Goal: Find specific page/section: Find specific page/section

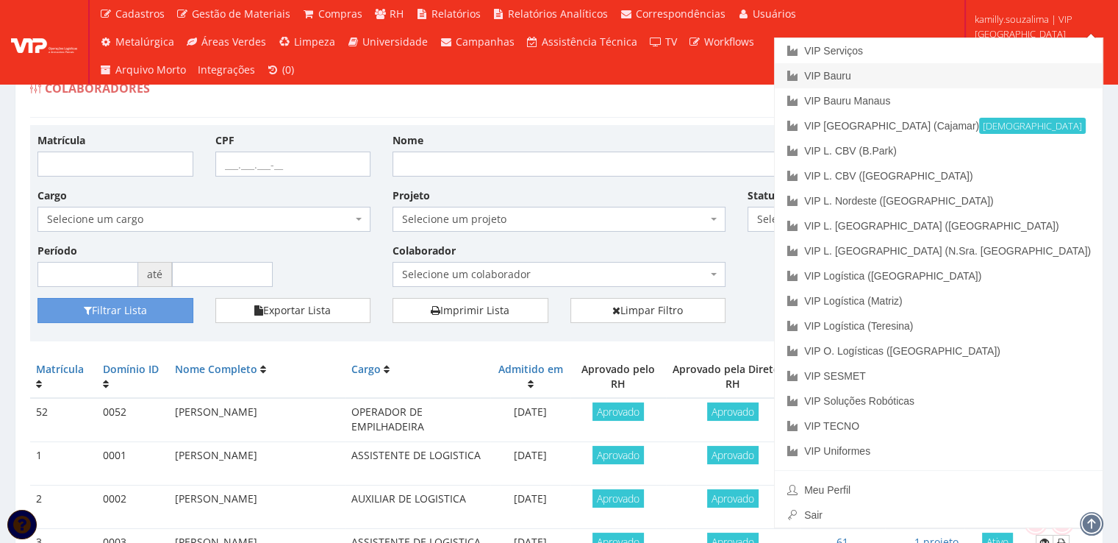
click at [1025, 73] on link "VIP Bauru" at bounding box center [939, 75] width 328 height 25
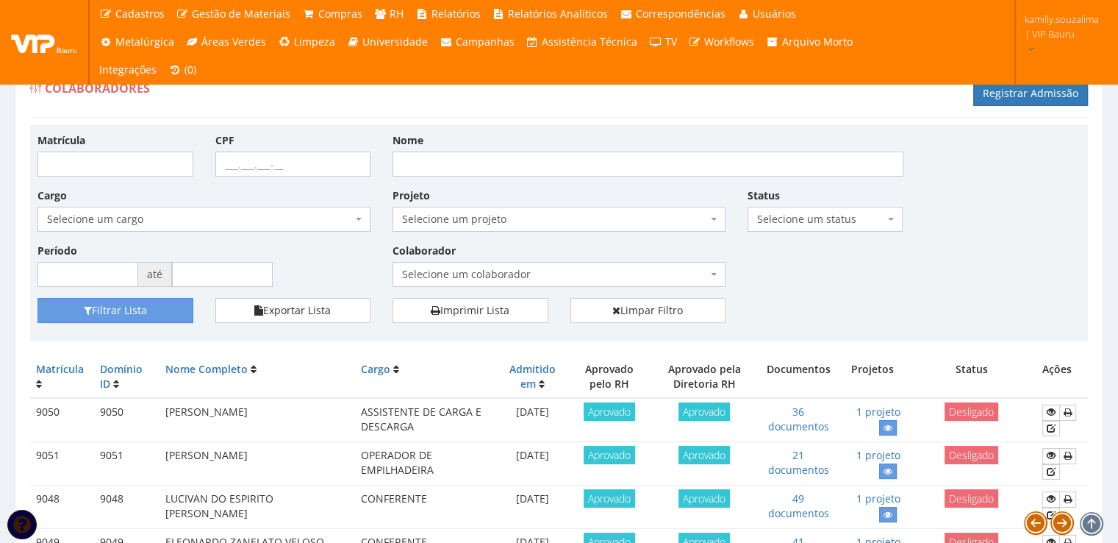
click at [479, 265] on span "Selecione um colaborador" at bounding box center [559, 274] width 333 height 25
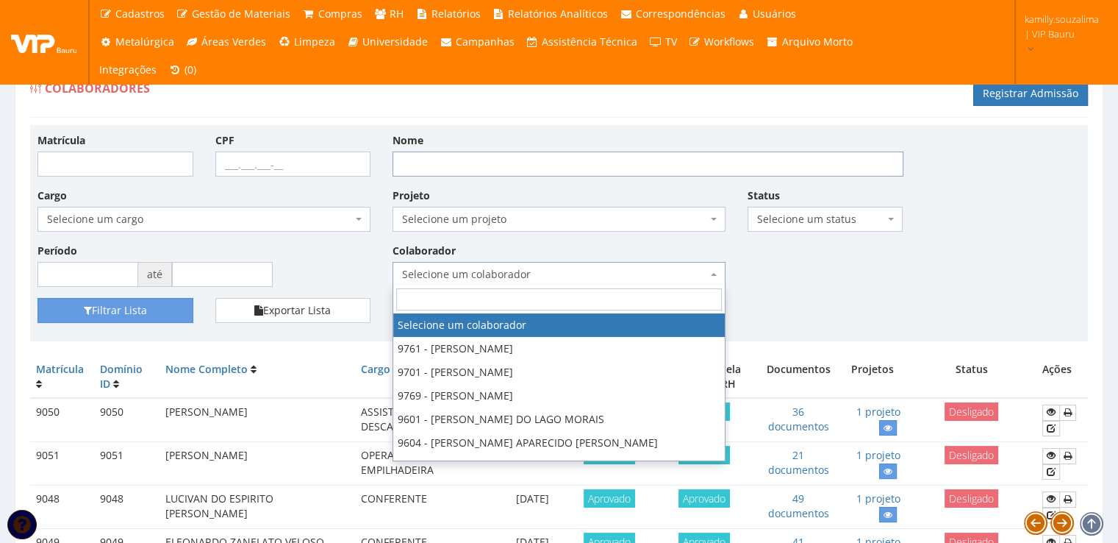
click at [493, 168] on input "Nome" at bounding box center [648, 163] width 511 height 25
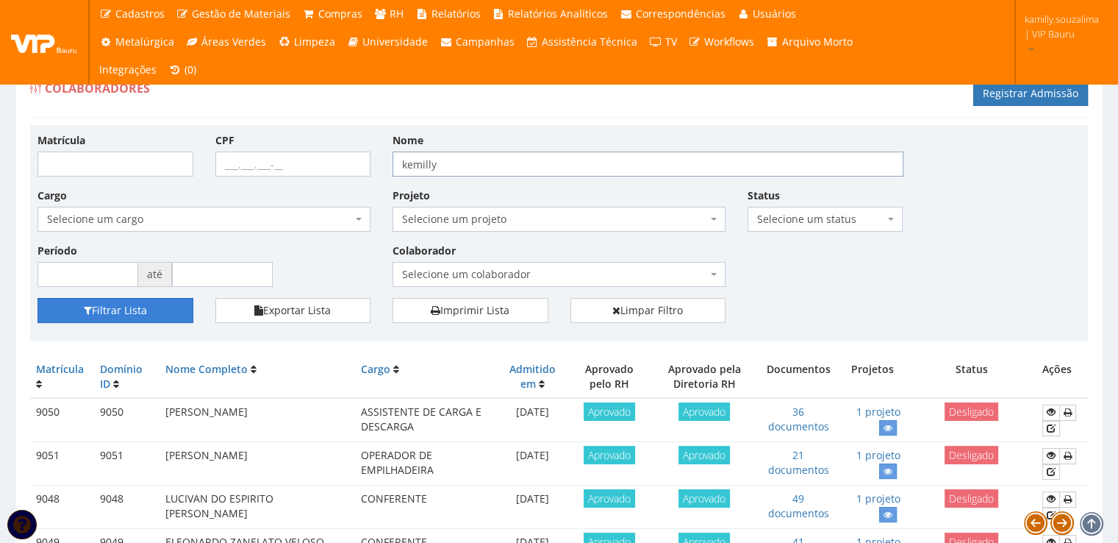
type input "kemilly"
click at [152, 300] on button "Filtrar Lista" at bounding box center [116, 310] width 156 height 25
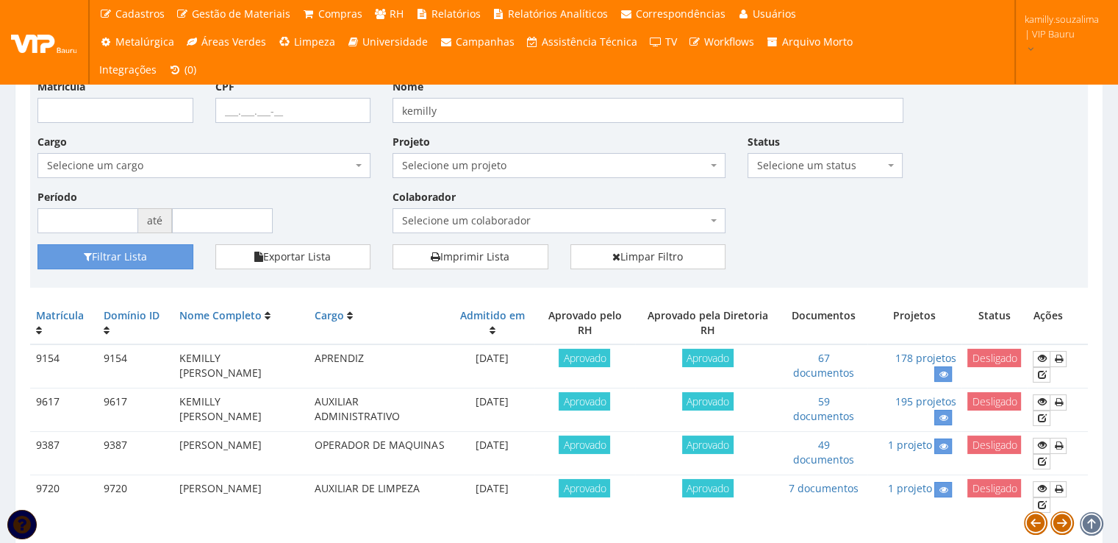
scroll to position [102, 0]
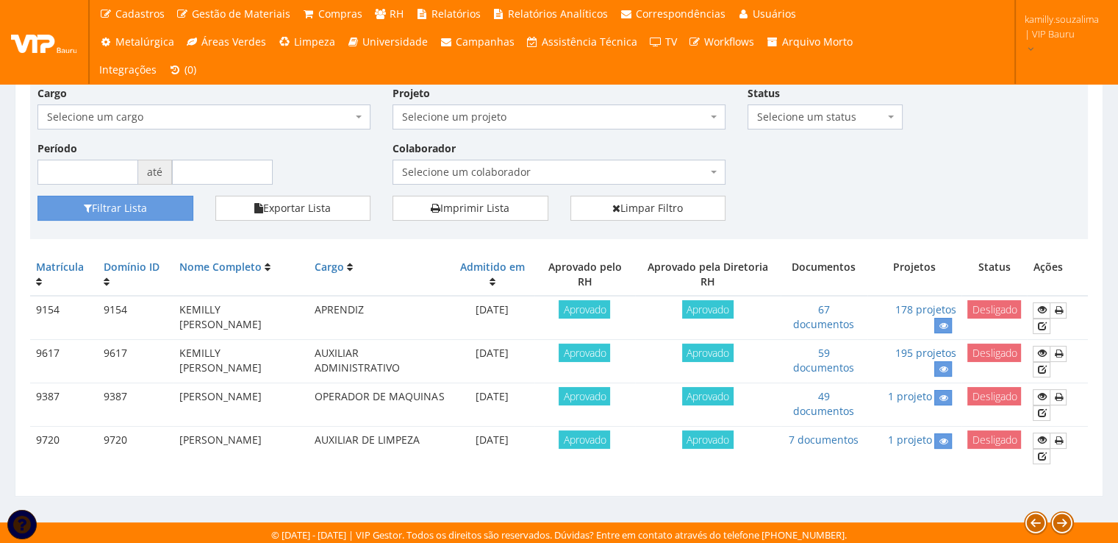
drag, startPoint x: 326, startPoint y: 304, endPoint x: 164, endPoint y: 309, distance: 162.6
click at [164, 309] on tr "9154 9154 KEMILLY VICTORIA DE SOUZA APRENDIZ 12/08/2022 Aprovado Aprovado 67 do…" at bounding box center [559, 318] width 1058 height 44
copy tr "KEMILLY VICTORIA DE SOUZA"
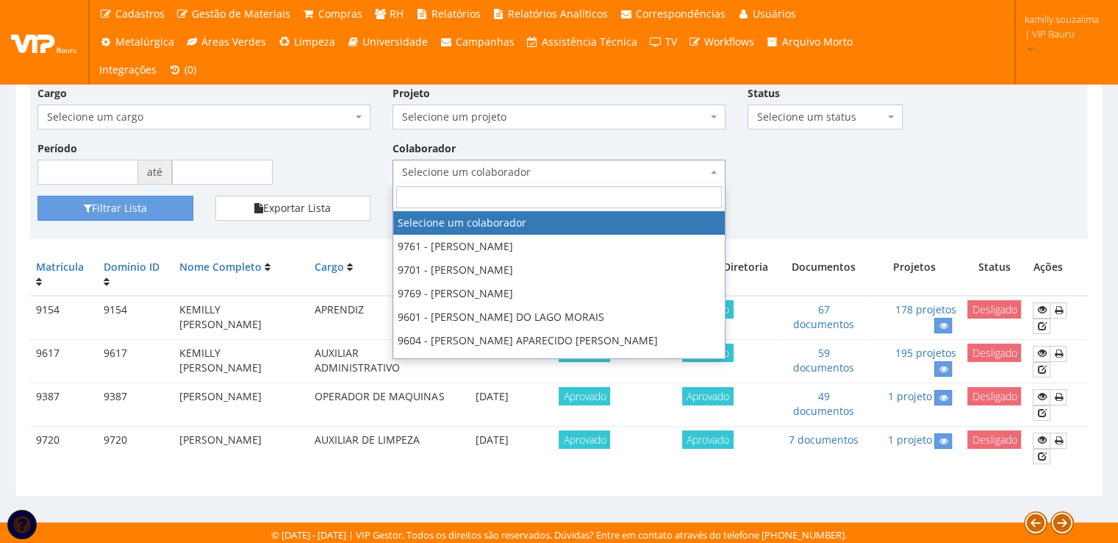
click at [546, 174] on span "Selecione um colaborador" at bounding box center [554, 172] width 305 height 15
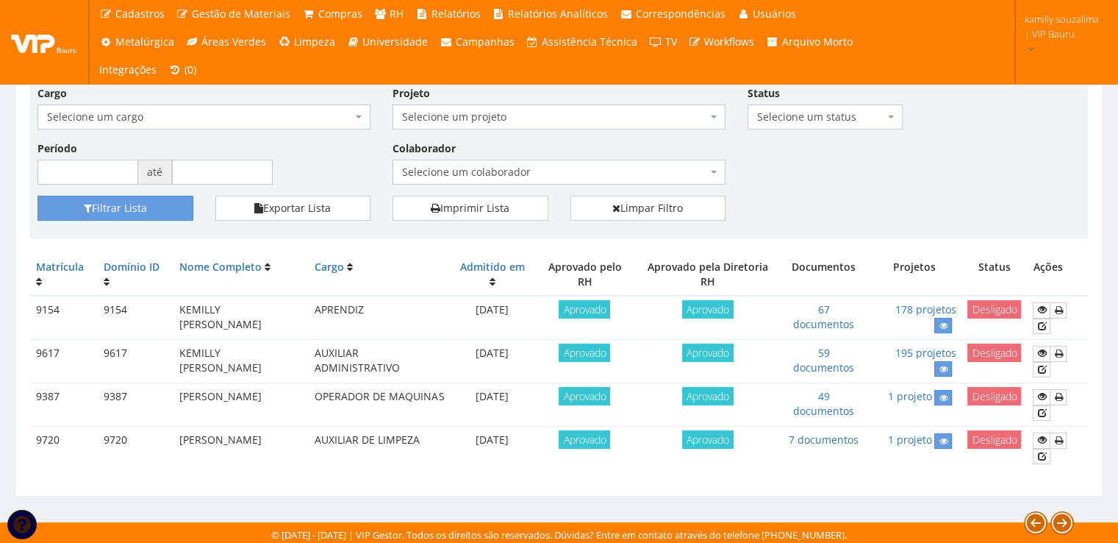
drag, startPoint x: 457, startPoint y: 68, endPoint x: 407, endPoint y: 68, distance: 50.0
click at [407, 68] on input "kemilly" at bounding box center [648, 61] width 511 height 25
type input "k"
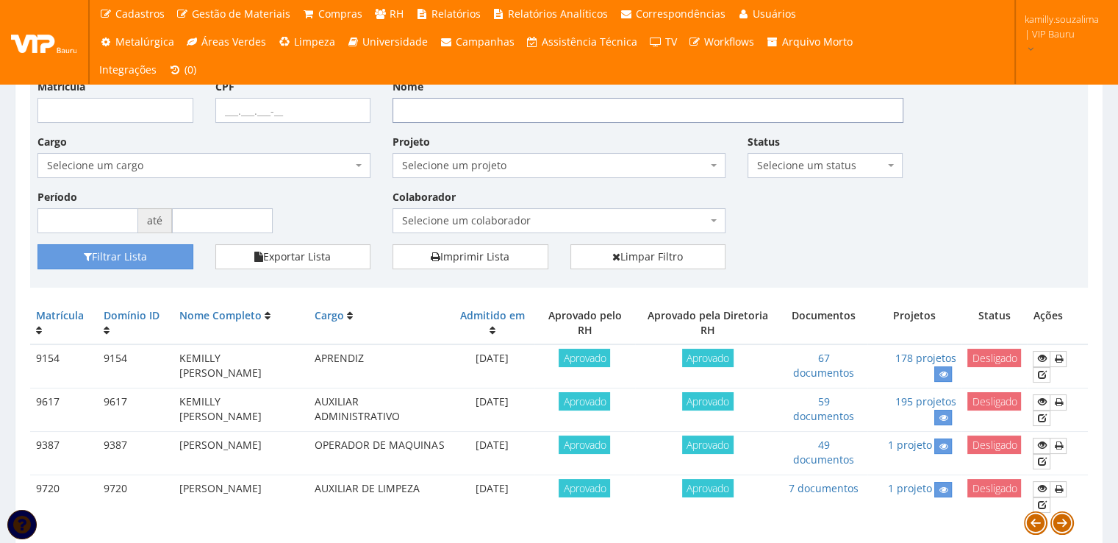
scroll to position [0, 0]
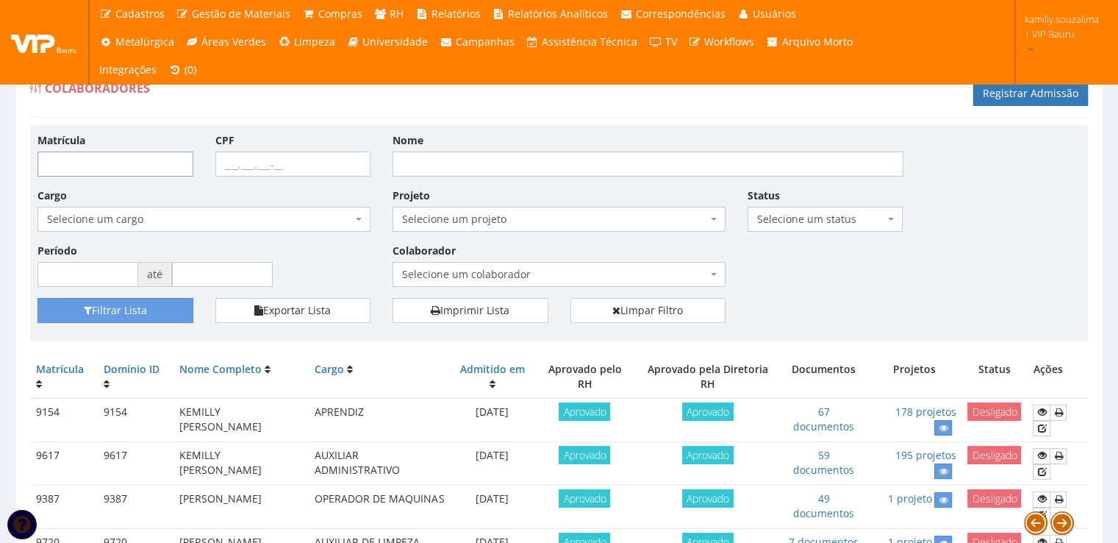
click at [147, 160] on input "Matrícula" at bounding box center [116, 163] width 156 height 25
type input "9770"
click at [152, 308] on button "Filtrar Lista" at bounding box center [116, 310] width 156 height 25
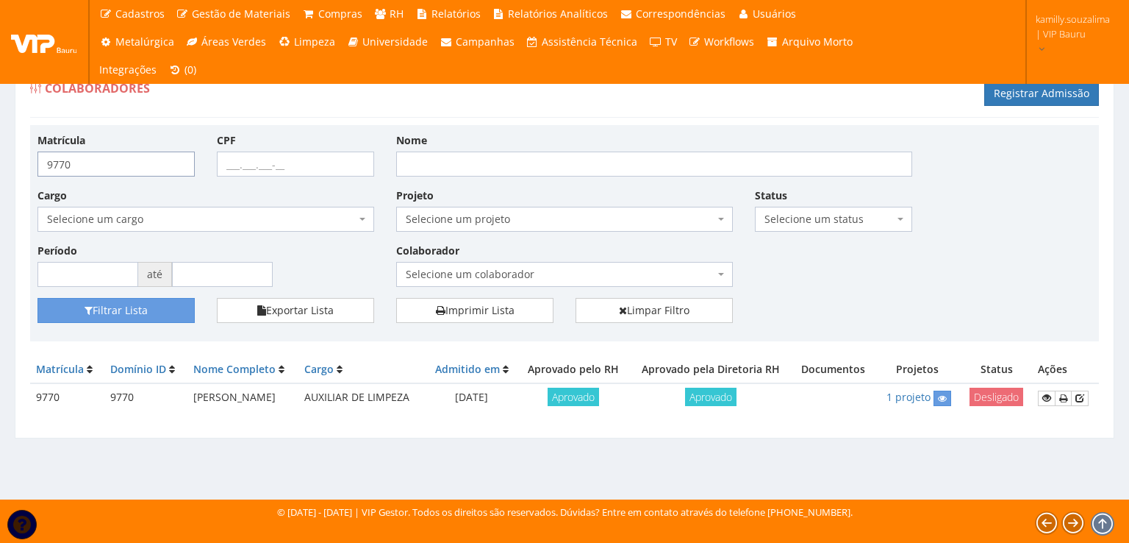
click at [92, 153] on input "9770" at bounding box center [116, 163] width 157 height 25
type input "9771"
click at [165, 304] on button "Filtrar Lista" at bounding box center [116, 310] width 157 height 25
click at [134, 164] on input "9771" at bounding box center [116, 163] width 157 height 25
type input "9772"
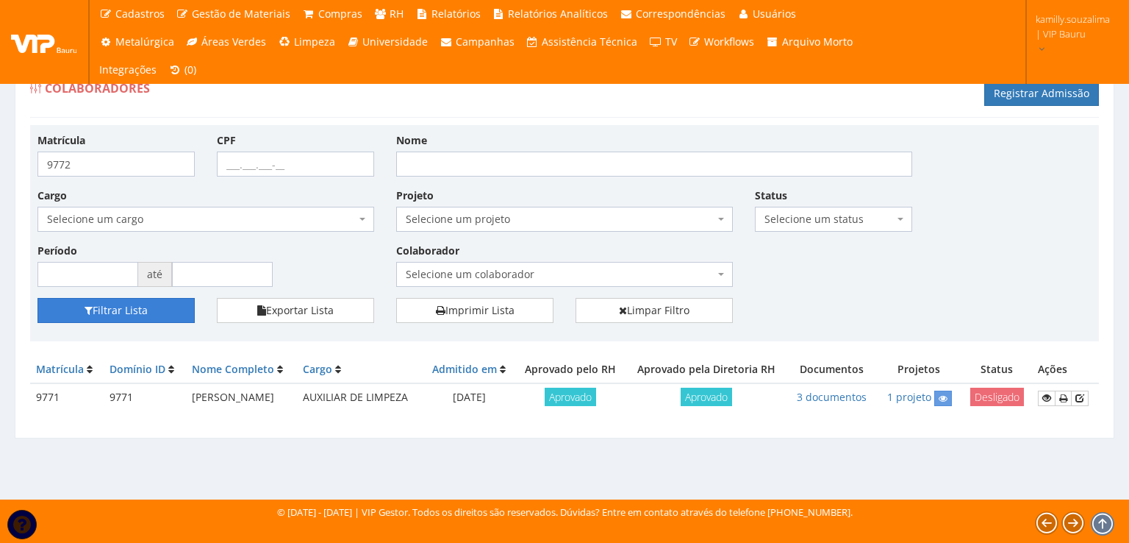
click at [104, 304] on button "Filtrar Lista" at bounding box center [116, 310] width 157 height 25
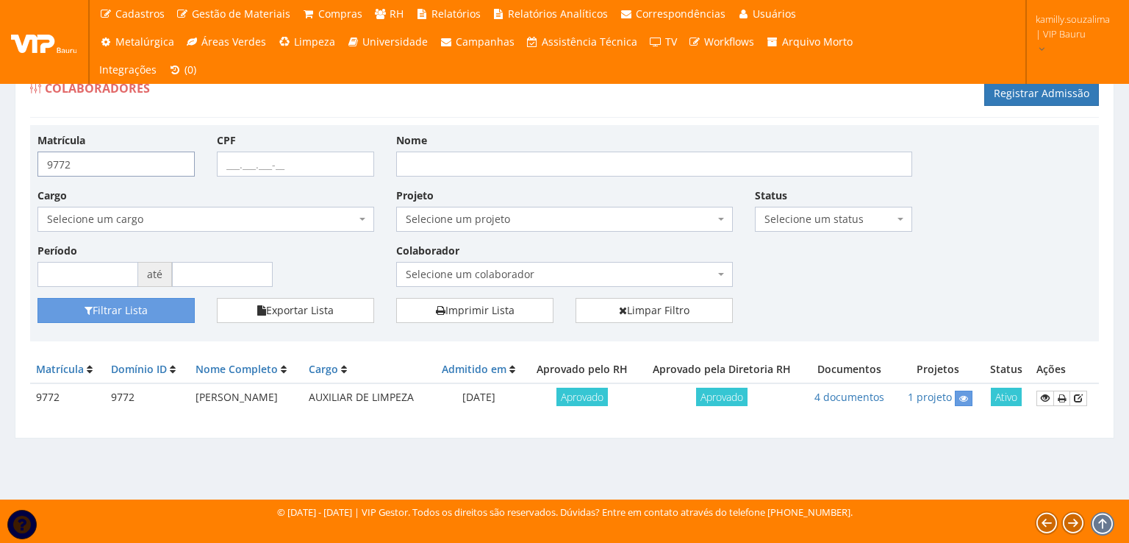
drag, startPoint x: 99, startPoint y: 163, endPoint x: 60, endPoint y: 160, distance: 39.8
click at [60, 160] on input "9772" at bounding box center [116, 163] width 157 height 25
type input "9780"
click at [84, 318] on button "Filtrar Lista" at bounding box center [116, 310] width 157 height 25
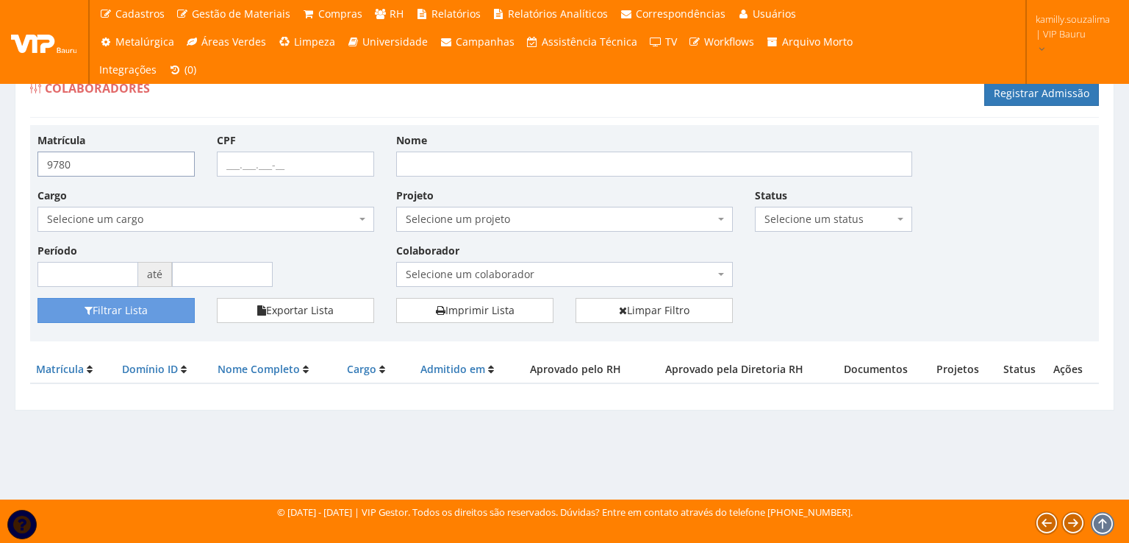
click at [71, 165] on input "9780" at bounding box center [116, 163] width 157 height 25
type input "9779"
click at [136, 310] on button "Filtrar Lista" at bounding box center [116, 310] width 157 height 25
click at [72, 168] on input "9779" at bounding box center [116, 163] width 157 height 25
type input "9778"
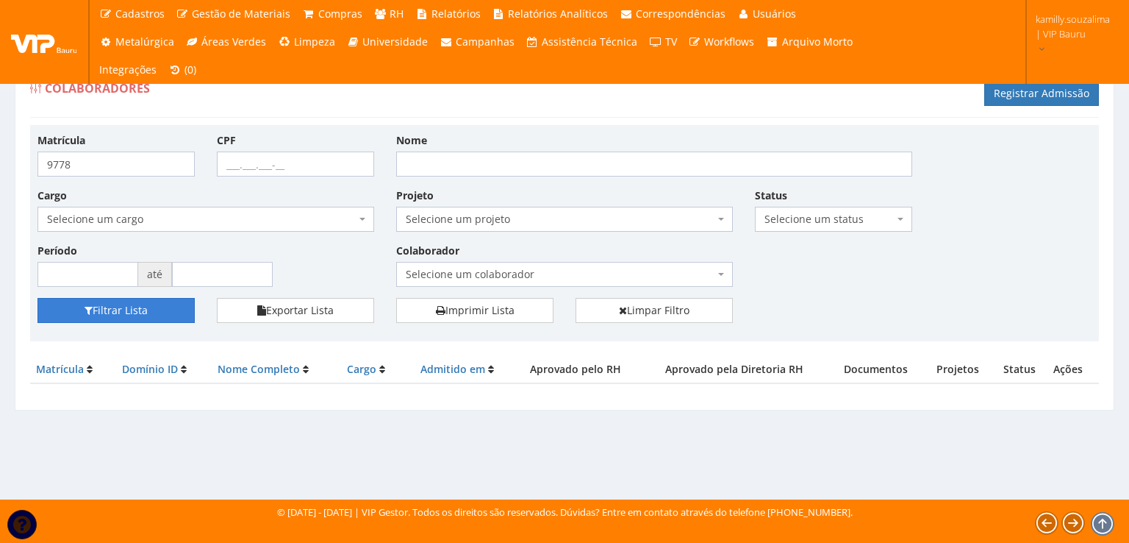
click at [129, 310] on button "Filtrar Lista" at bounding box center [116, 310] width 157 height 25
click at [115, 168] on input "9778" at bounding box center [116, 163] width 157 height 25
type input "9777"
click at [153, 307] on button "Filtrar Lista" at bounding box center [116, 310] width 157 height 25
click at [126, 160] on input "9777" at bounding box center [116, 163] width 157 height 25
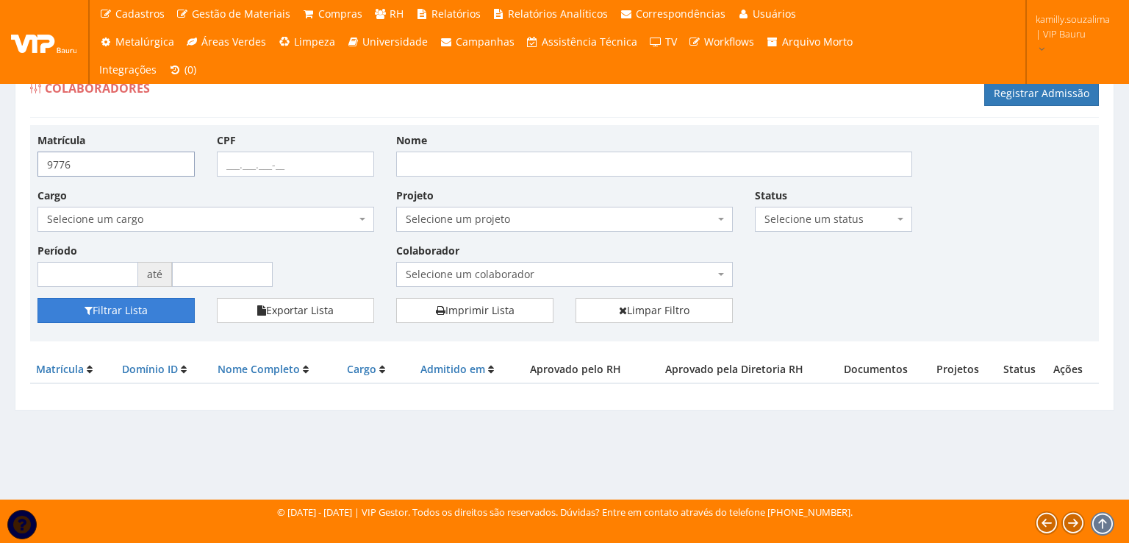
type input "9776"
click at [163, 301] on button "Filtrar Lista" at bounding box center [116, 310] width 157 height 25
click at [121, 165] on input "977" at bounding box center [116, 163] width 157 height 25
type input "9775"
drag, startPoint x: 168, startPoint y: 318, endPoint x: 179, endPoint y: 302, distance: 19.0
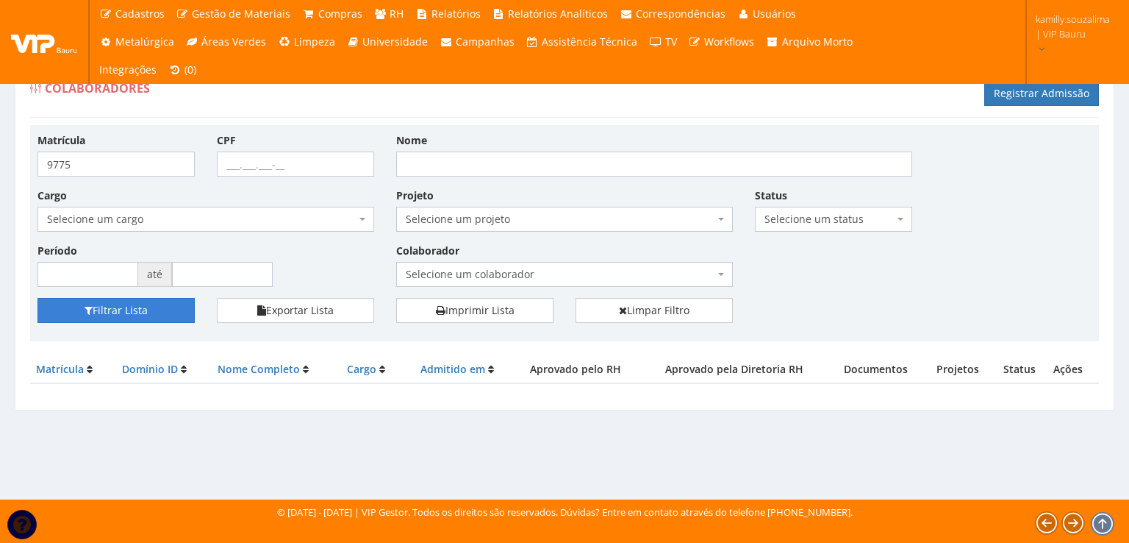
click at [168, 317] on button "Filtrar Lista" at bounding box center [116, 310] width 157 height 25
click at [163, 159] on input "9775" at bounding box center [116, 163] width 157 height 25
type input "9774"
click at [174, 306] on button "Filtrar Lista" at bounding box center [116, 310] width 157 height 25
